Goal: Information Seeking & Learning: Learn about a topic

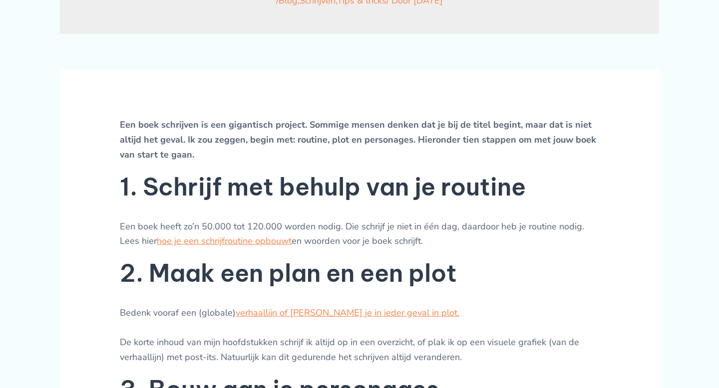
scroll to position [322, 0]
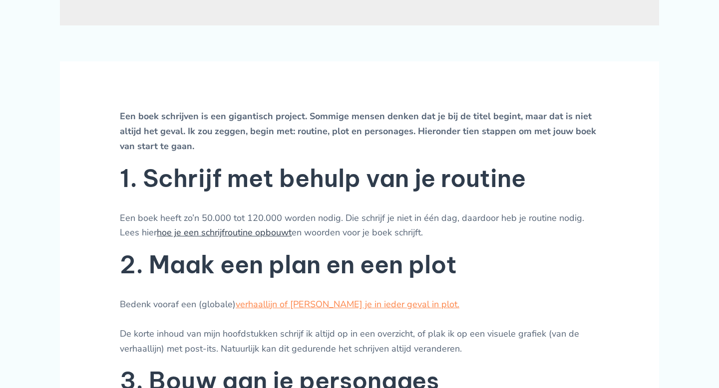
click at [255, 234] on link "hoe je een schrijfroutine opbouwt" at bounding box center [224, 233] width 135 height 12
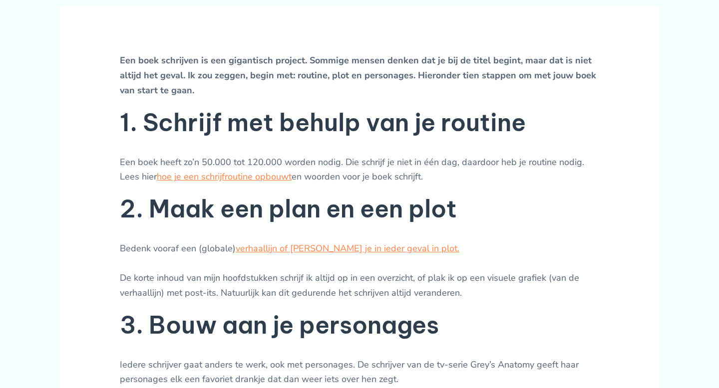
scroll to position [399, 0]
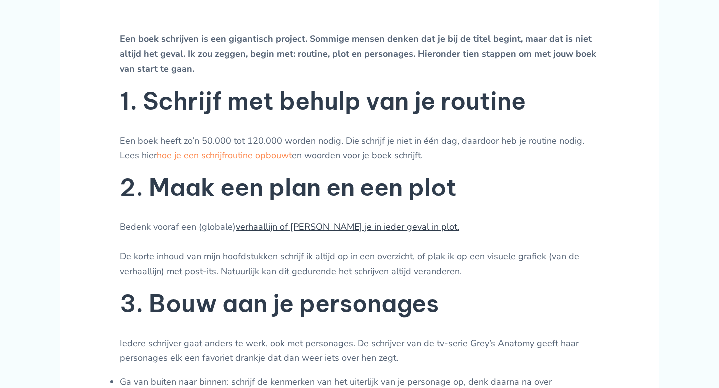
click at [335, 230] on link "verhaallijn of [PERSON_NAME] je in ieder geval in plot." at bounding box center [348, 227] width 224 height 12
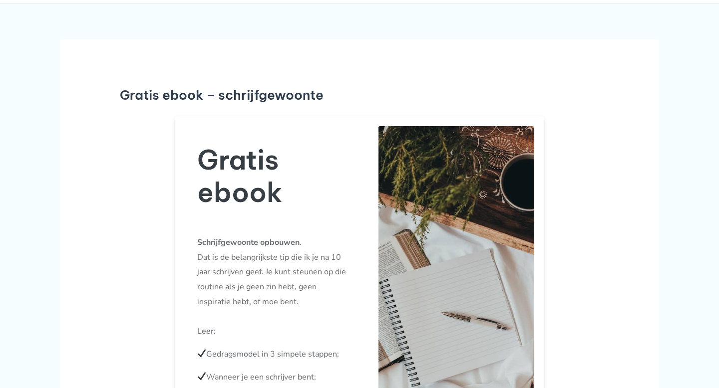
scroll to position [31, 0]
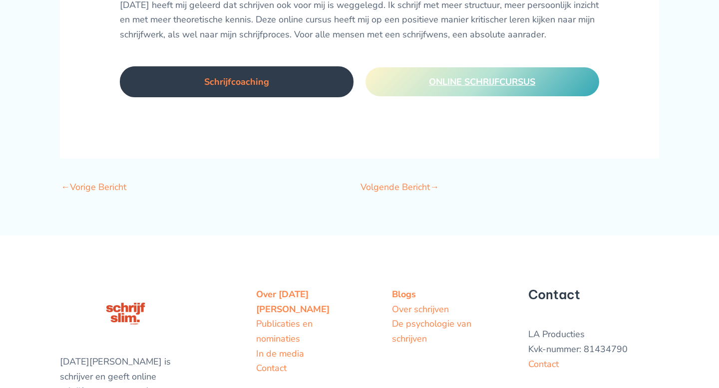
scroll to position [2744, 0]
click at [408, 177] on link "Volgende Bericht →" at bounding box center [399, 187] width 78 height 21
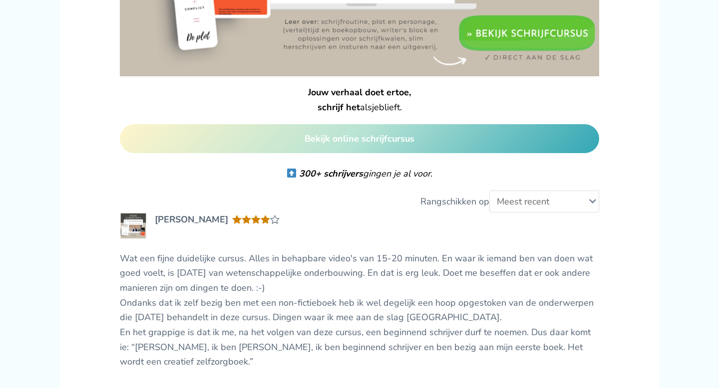
scroll to position [1842, 0]
